Goal: Find specific page/section: Locate item on page

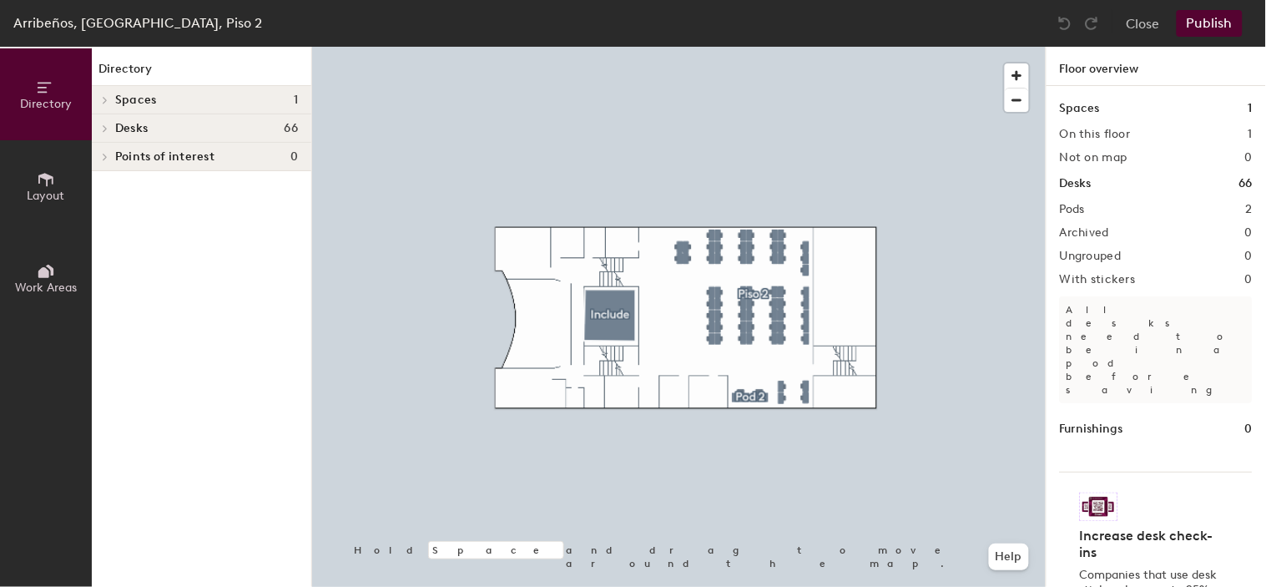
click at [105, 129] on icon at bounding box center [105, 128] width 7 height 8
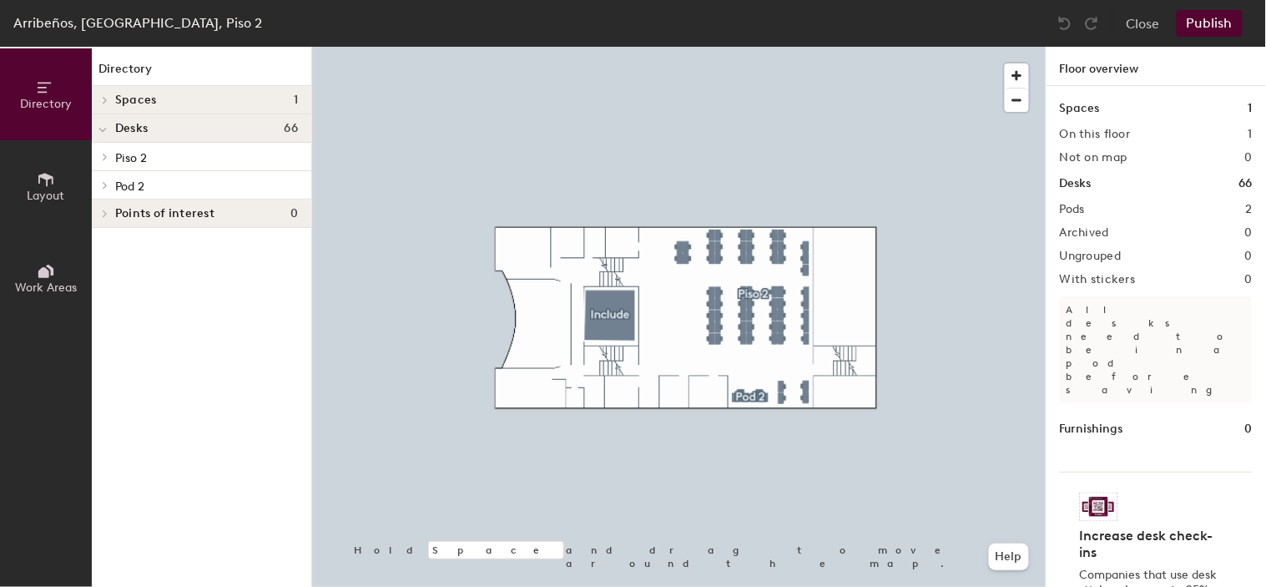
click at [110, 150] on div at bounding box center [103, 157] width 22 height 28
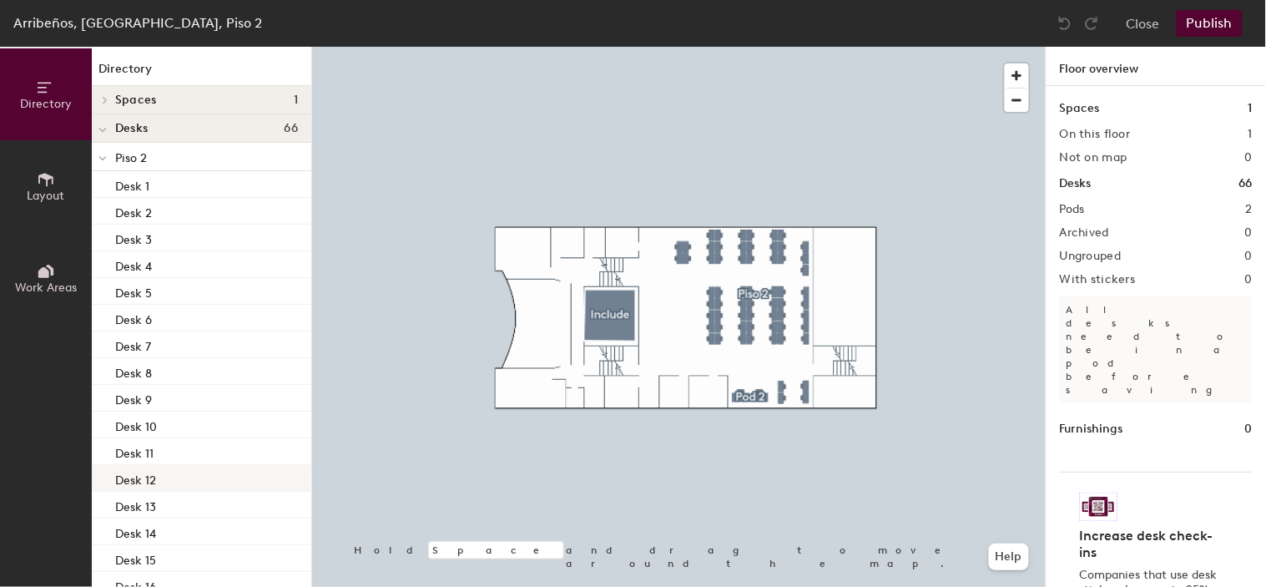
scroll to position [185, 0]
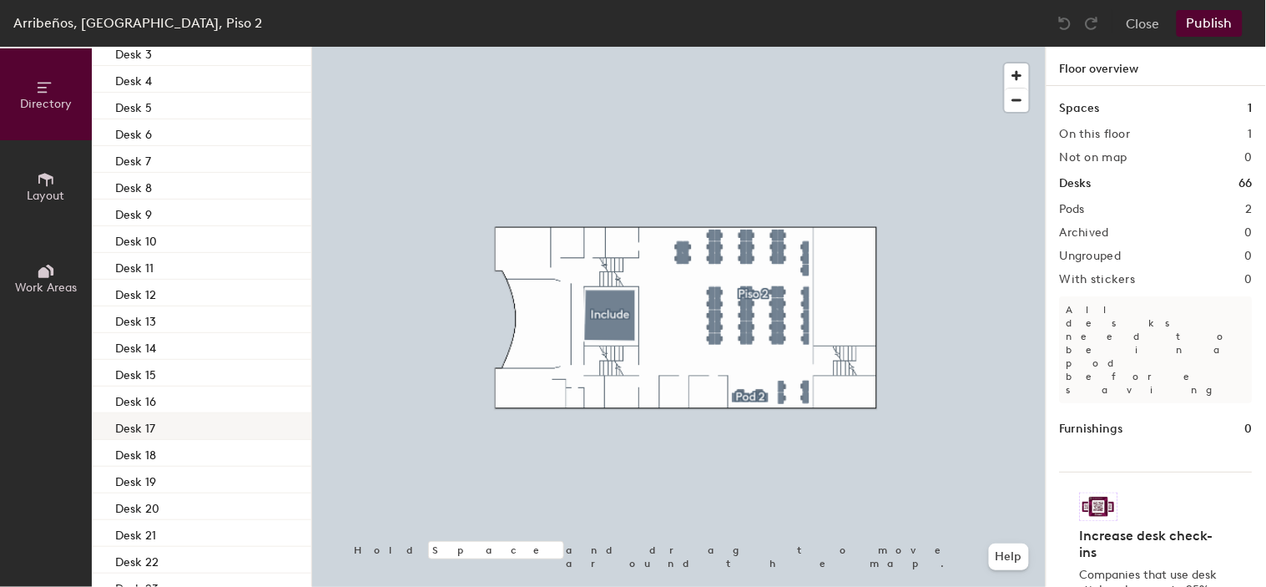
click at [148, 416] on p "Desk 17" at bounding box center [135, 425] width 40 height 19
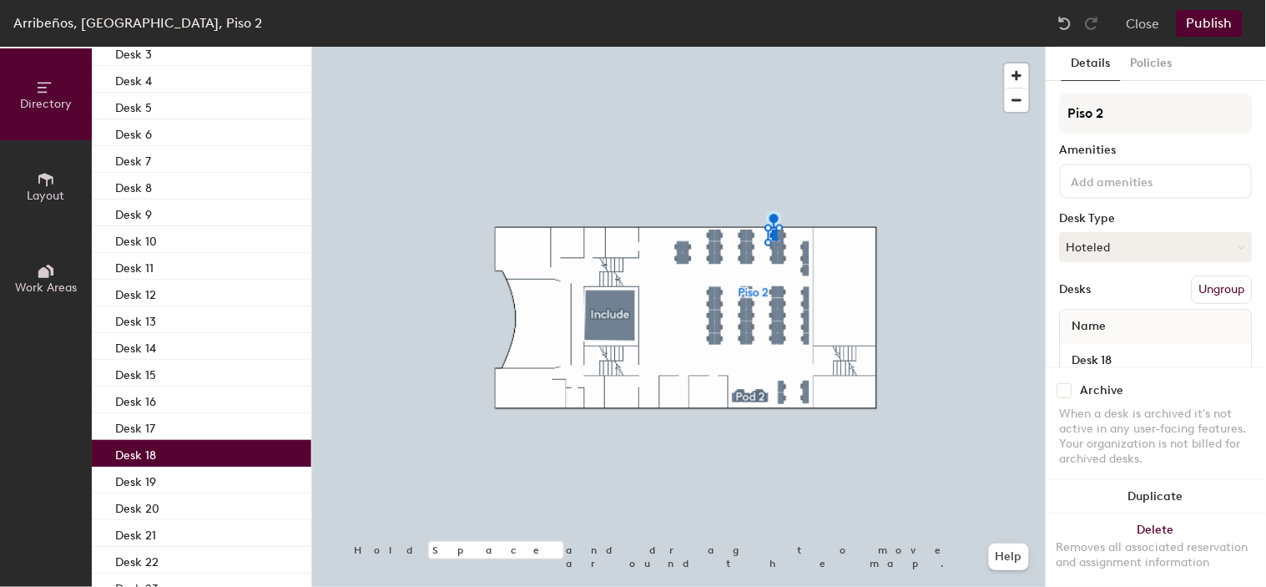
click at [159, 451] on div "Desk 18" at bounding box center [202, 453] width 220 height 27
click at [164, 479] on div "Desk 19" at bounding box center [202, 480] width 220 height 27
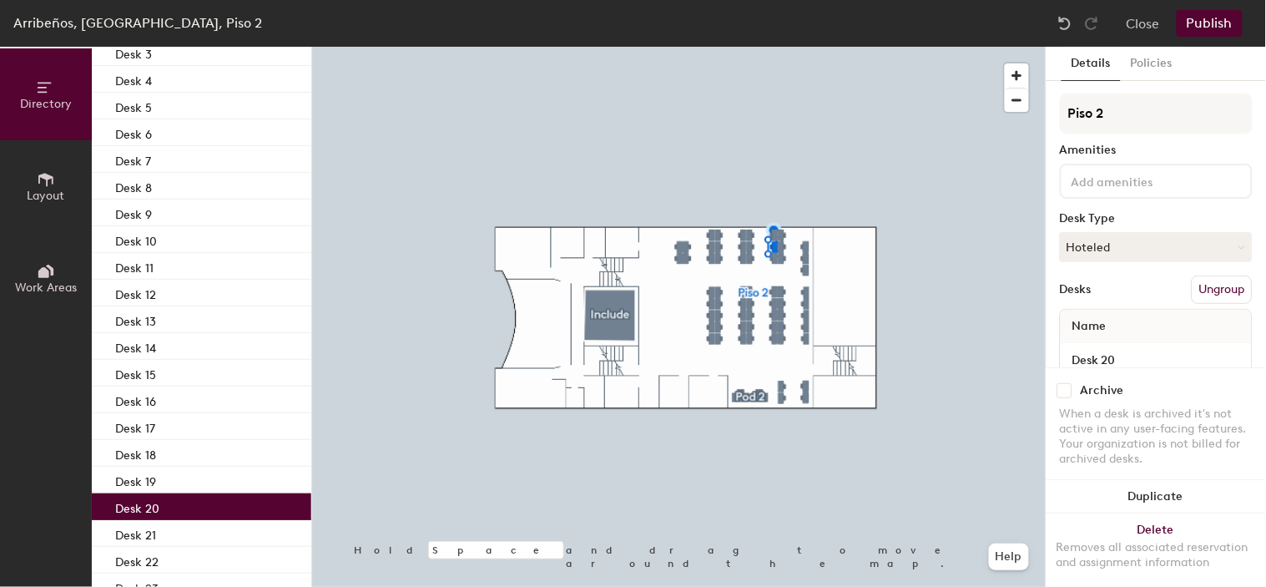
click at [165, 497] on div "Desk 20" at bounding box center [202, 506] width 220 height 27
click at [159, 521] on div "Desk 21" at bounding box center [202, 533] width 220 height 27
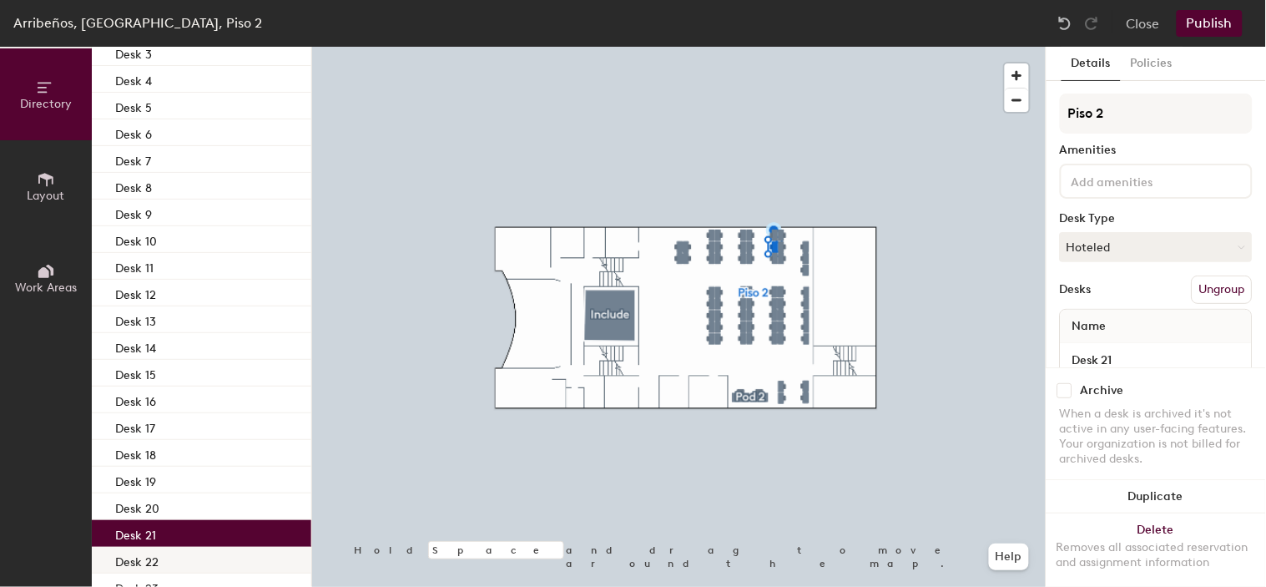
click at [167, 553] on div "Desk 22" at bounding box center [202, 560] width 220 height 27
